Goal: Task Accomplishment & Management: Use online tool/utility

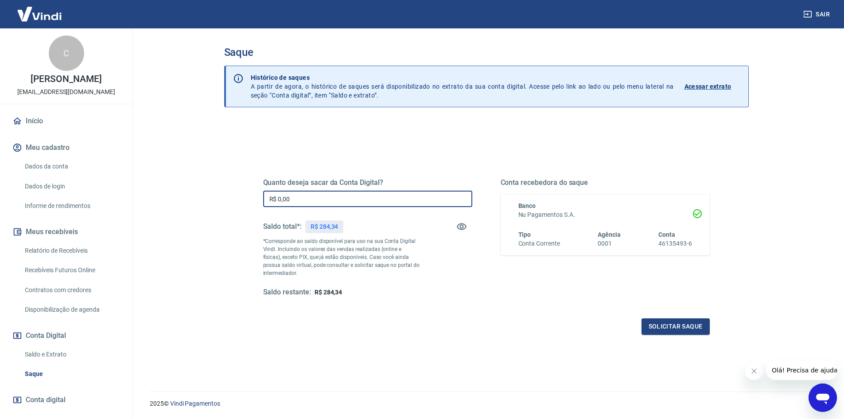
click at [326, 200] on input "R$ 0,00" at bounding box center [367, 199] width 209 height 16
type input "R$ 284,34"
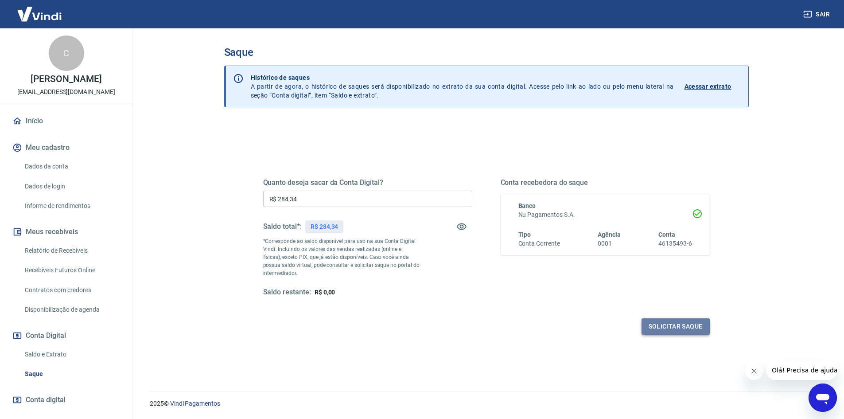
click at [690, 325] on button "Solicitar saque" at bounding box center [676, 326] width 68 height 16
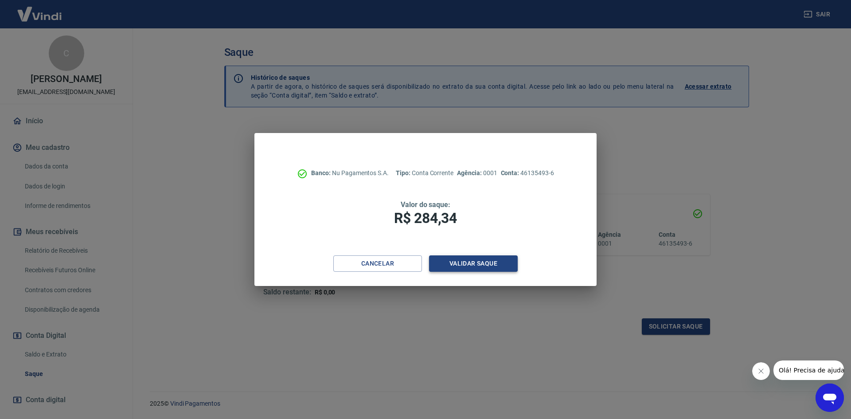
click at [471, 262] on button "Validar saque" at bounding box center [473, 263] width 89 height 16
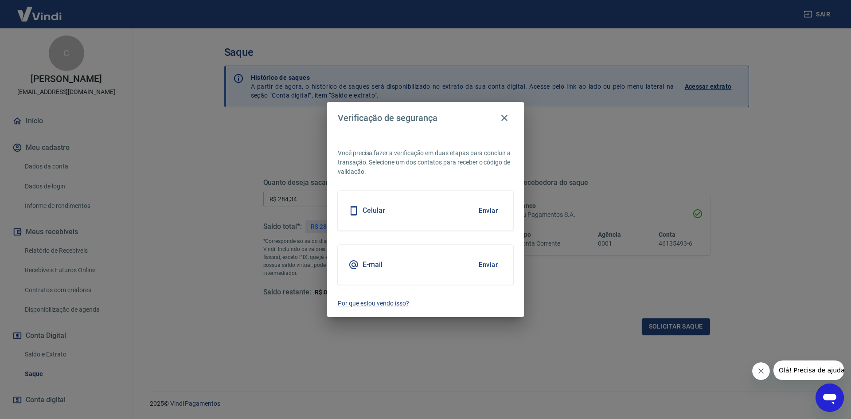
click at [491, 262] on button "Enviar" at bounding box center [488, 264] width 29 height 19
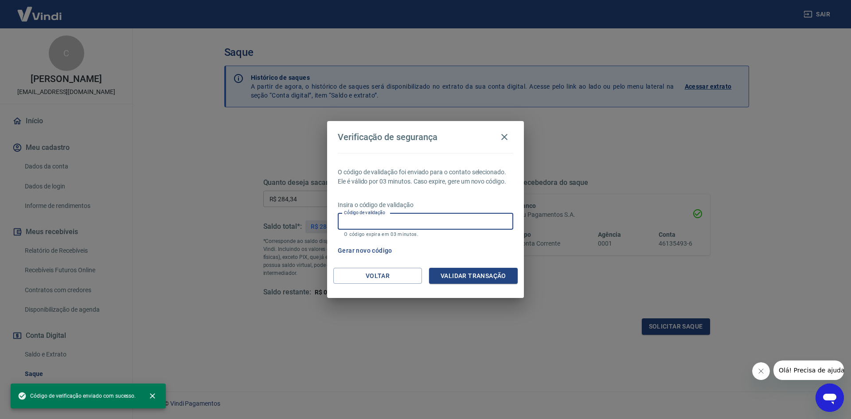
click at [462, 222] on input "Código de validação" at bounding box center [425, 221] width 175 height 16
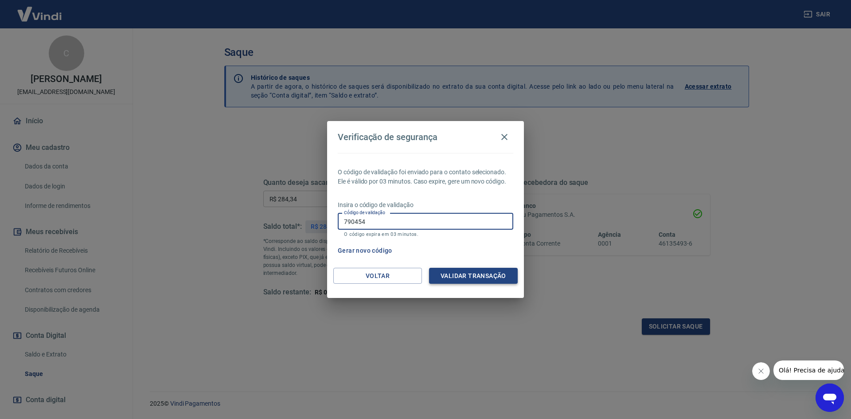
type input "790454"
click at [467, 273] on button "Validar transação" at bounding box center [473, 276] width 89 height 16
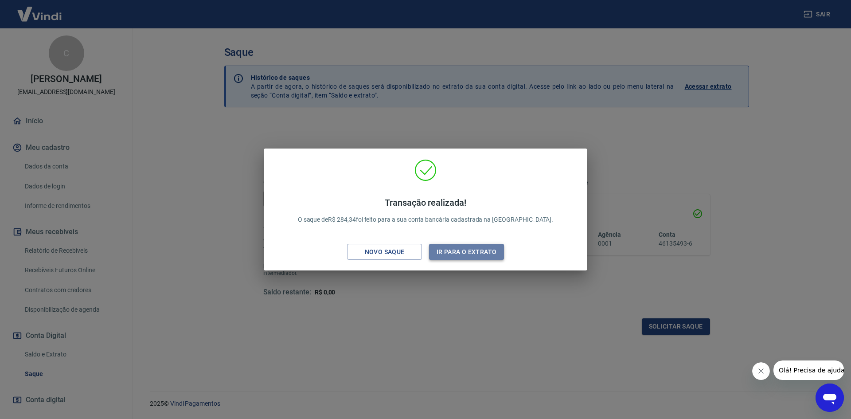
click at [480, 250] on button "Ir para o extrato" at bounding box center [466, 252] width 75 height 16
